Goal: Task Accomplishment & Management: Use online tool/utility

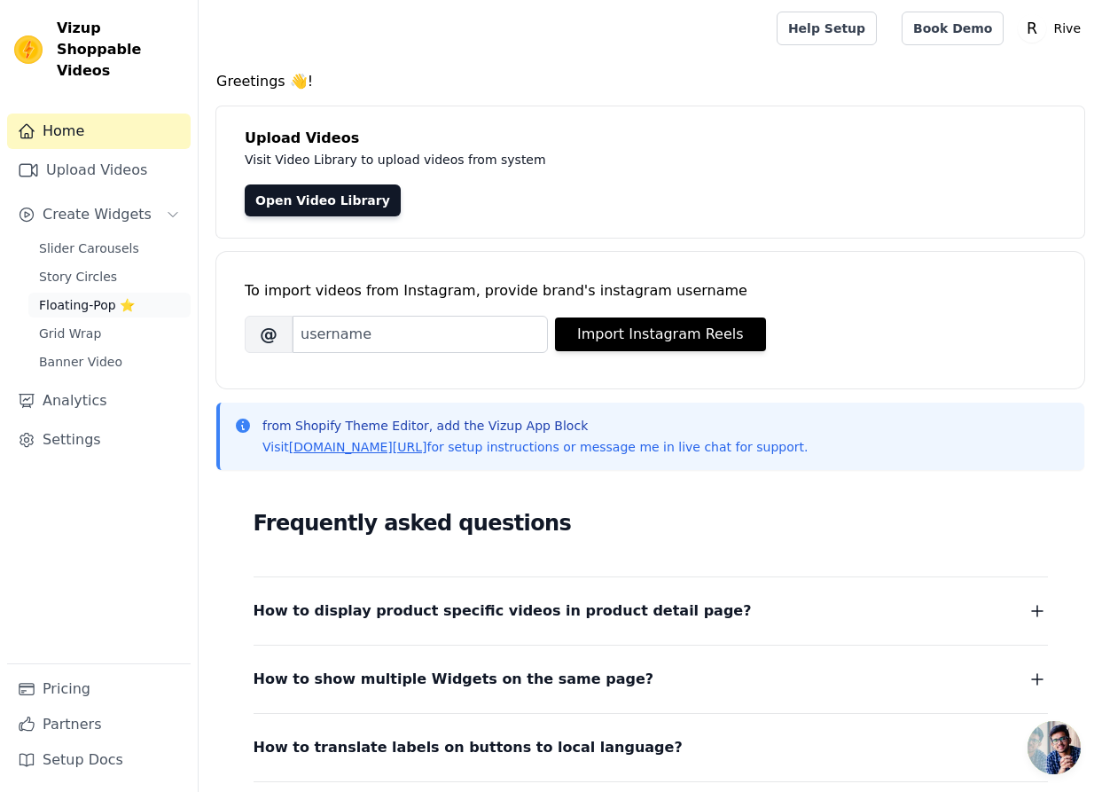
click at [71, 296] on span "Floating-Pop ⭐" at bounding box center [87, 305] width 96 height 18
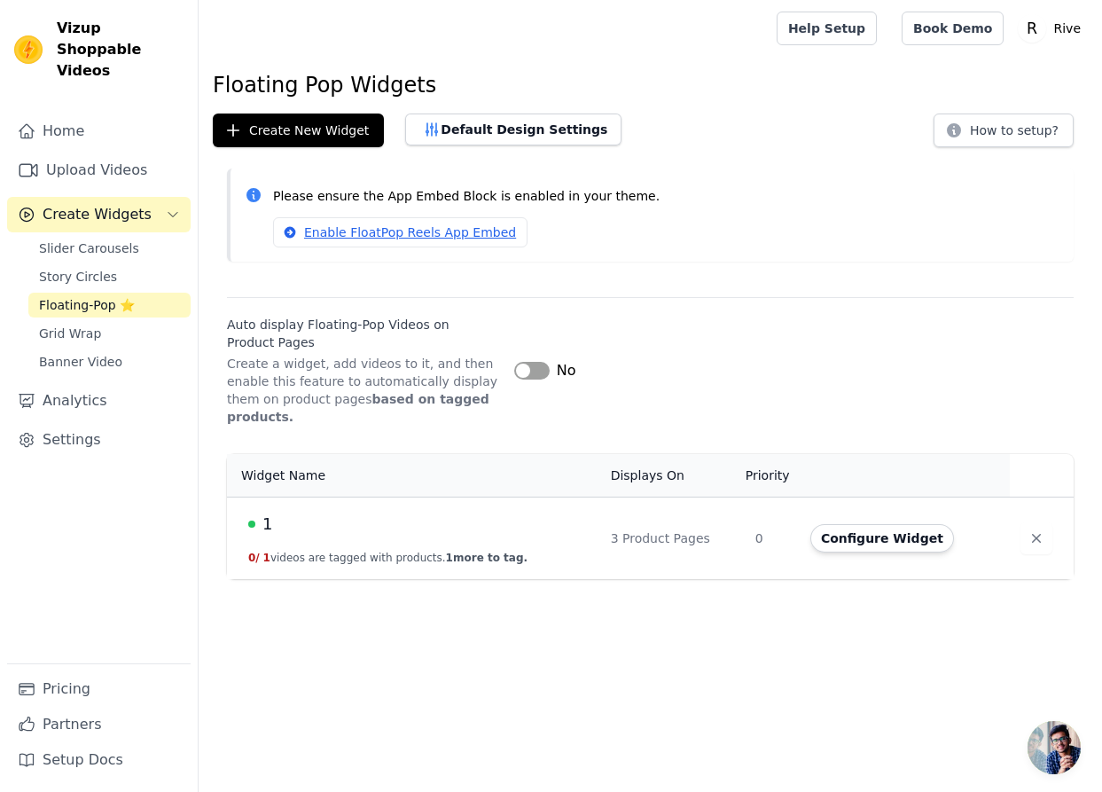
click at [861, 517] on td "Configure Widget" at bounding box center [905, 538] width 210 height 82
click at [861, 526] on button "Configure Widget" at bounding box center [882, 538] width 144 height 28
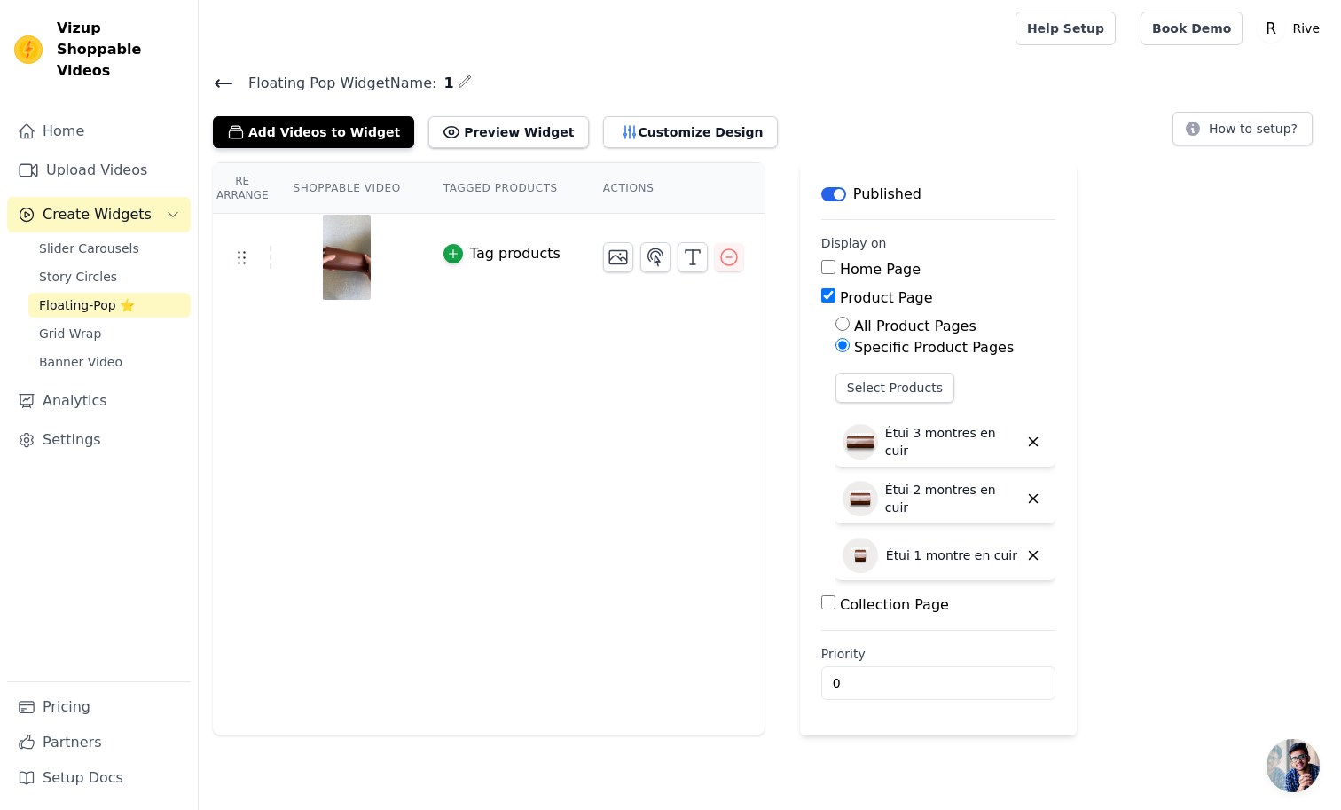
click at [400, 431] on div "Re Arrange Shoppable Video Tagged Products Actions Tag products" at bounding box center [489, 448] width 552 height 573
